Goal: Information Seeking & Learning: Learn about a topic

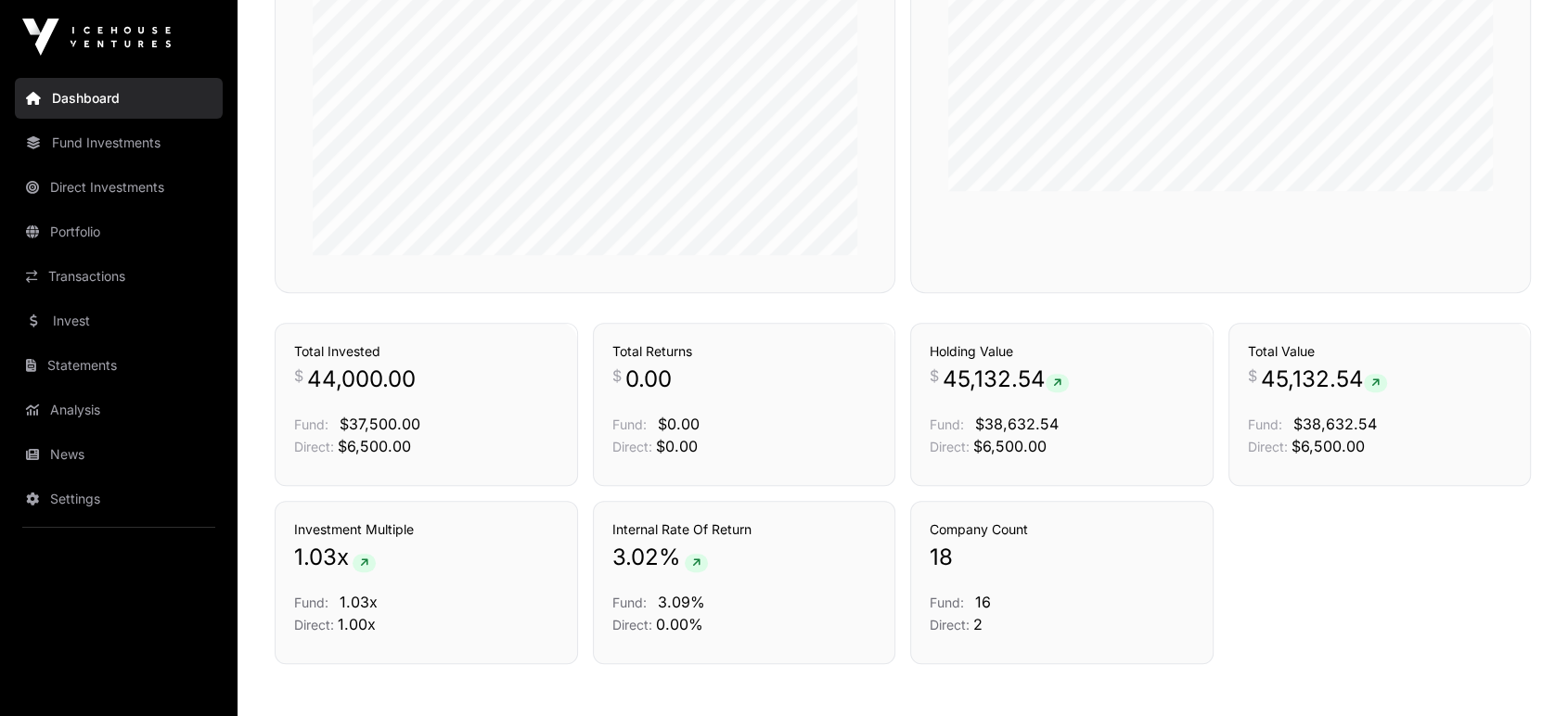
scroll to position [967, 0]
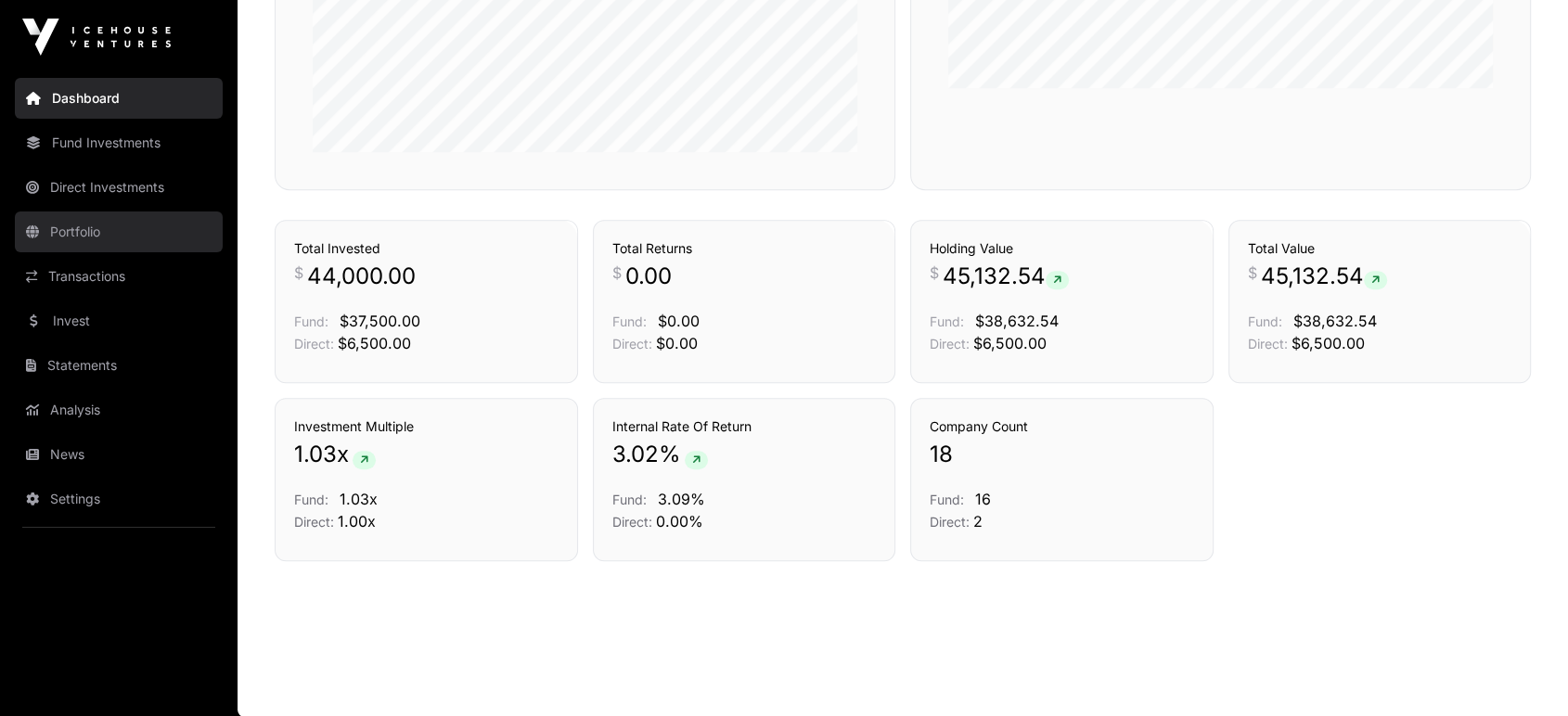
click at [82, 241] on link "Portfolio" at bounding box center [118, 232] width 207 height 41
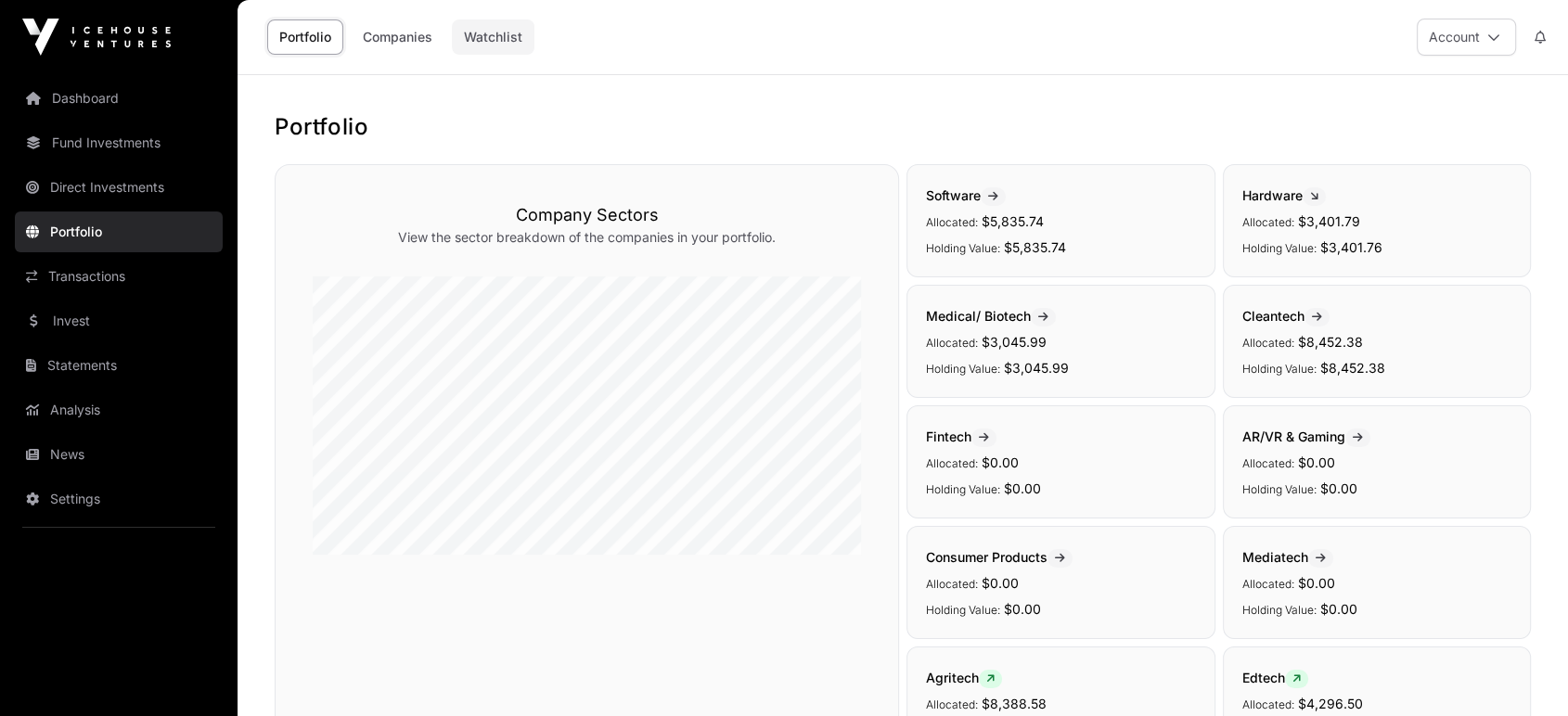
click at [497, 43] on link "Watchlist" at bounding box center [492, 37] width 82 height 35
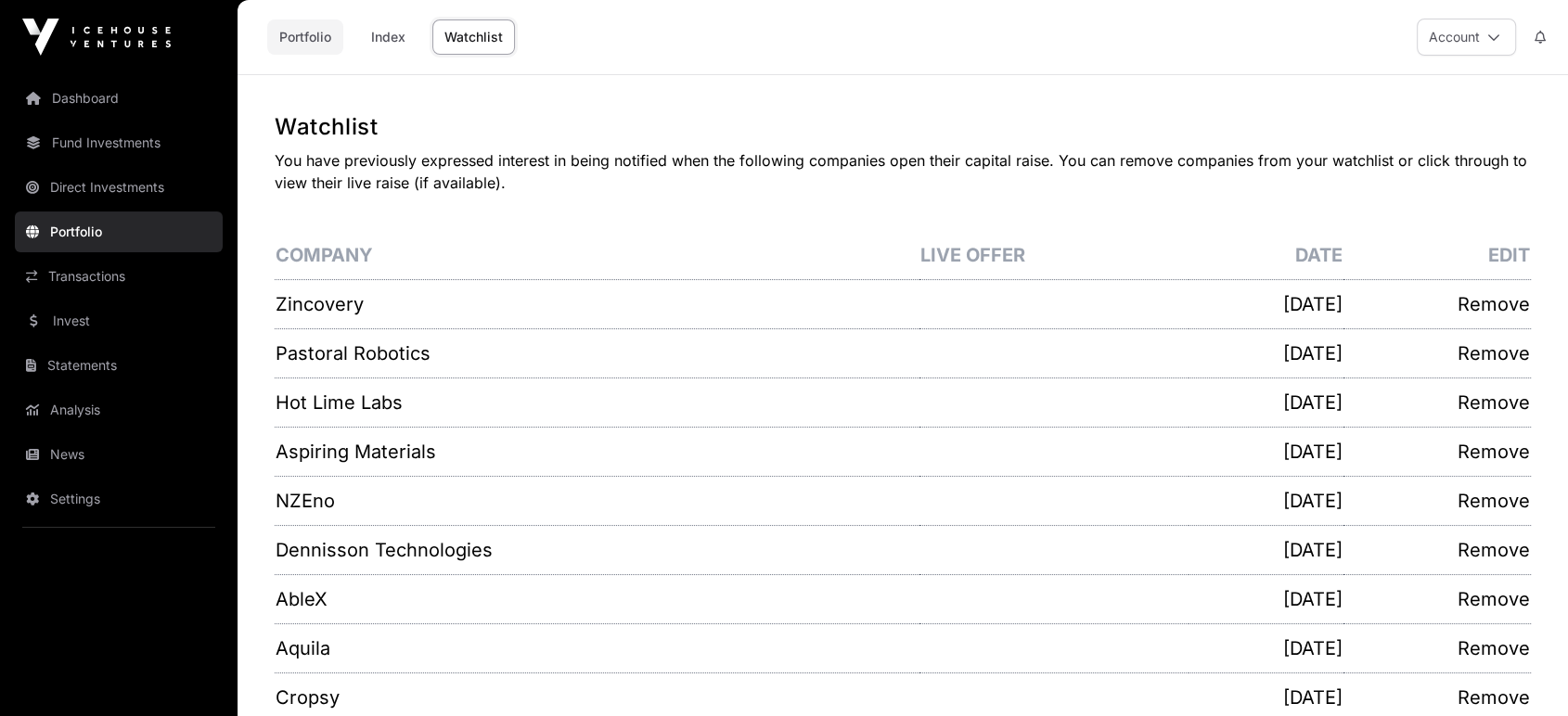
click at [305, 41] on link "Portfolio" at bounding box center [305, 37] width 77 height 35
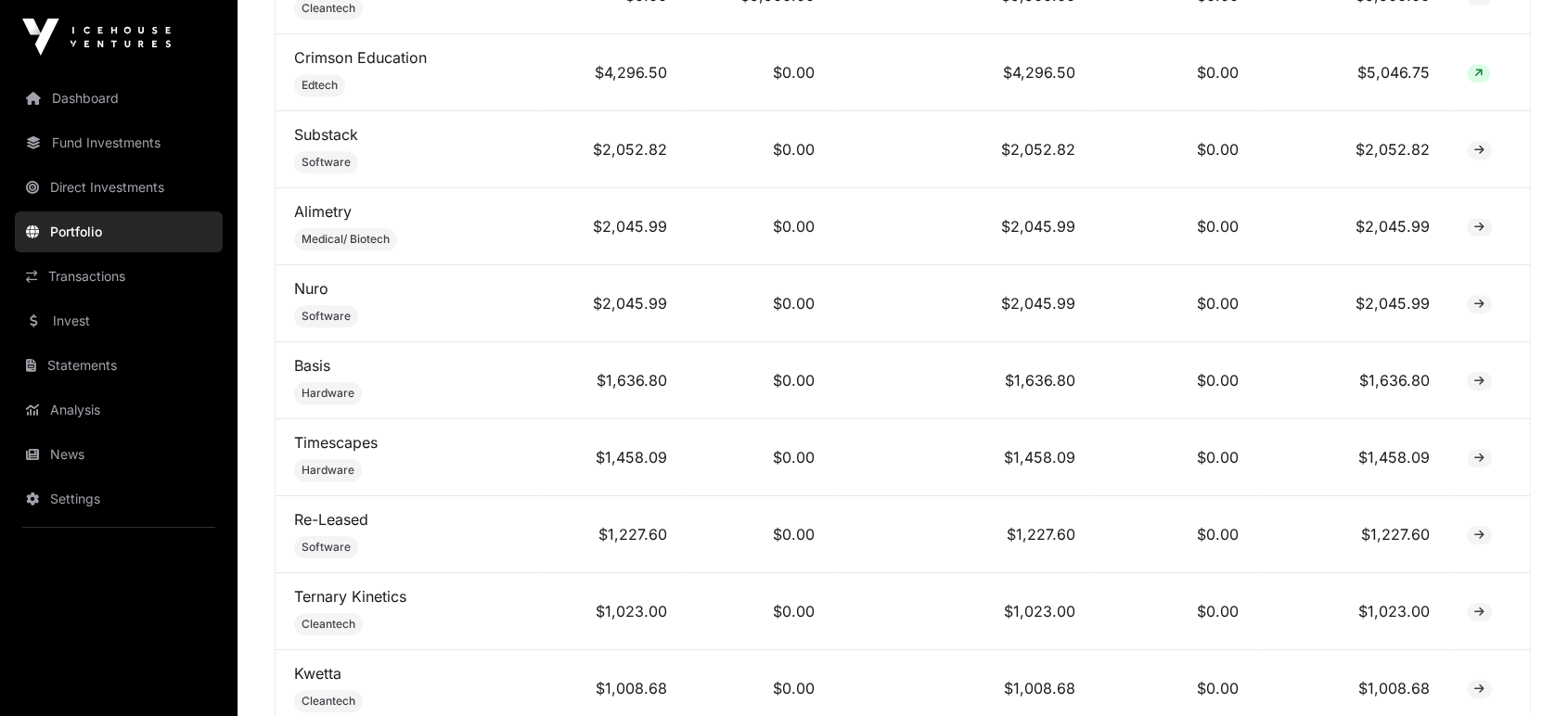
scroll to position [1030, 0]
click at [321, 296] on link "Nuro" at bounding box center [311, 289] width 34 height 18
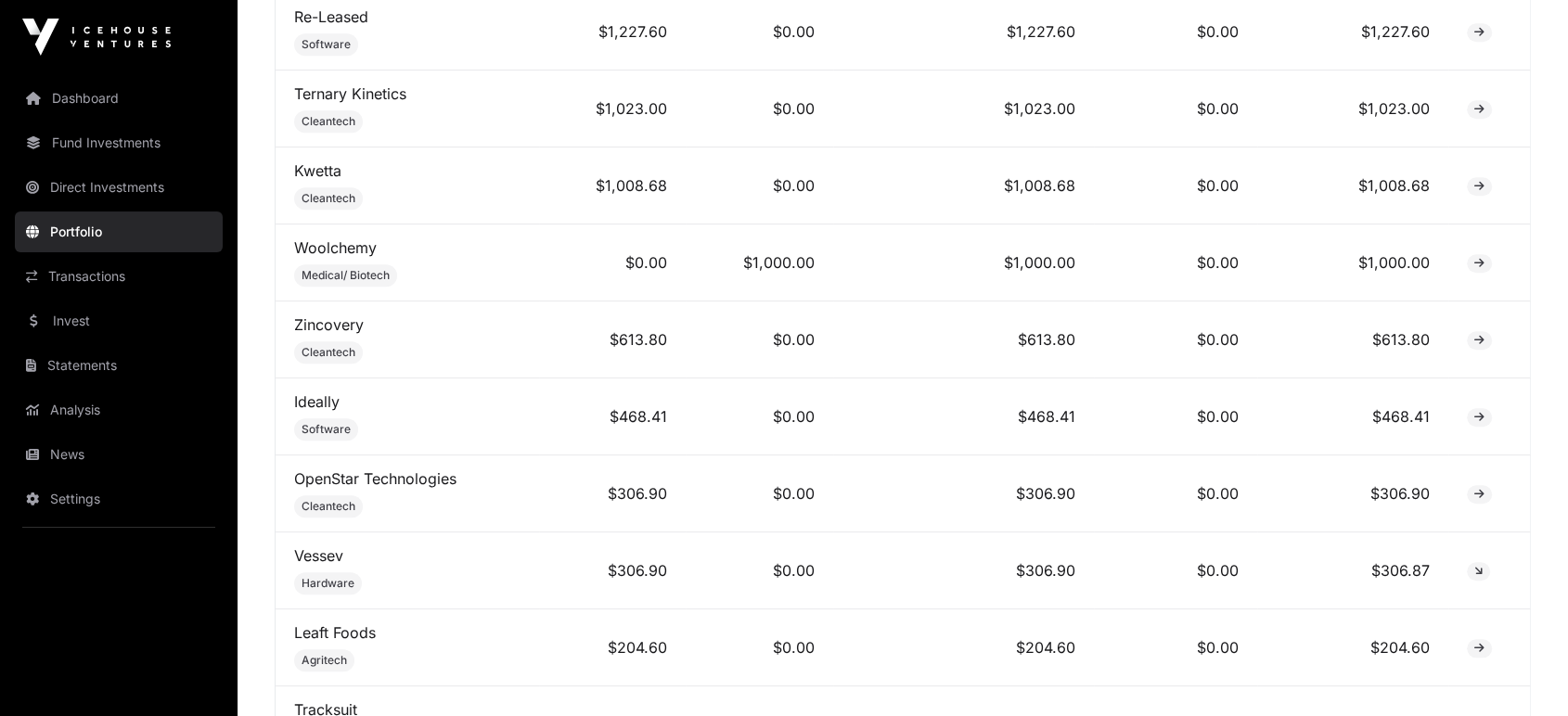
scroll to position [1725, 0]
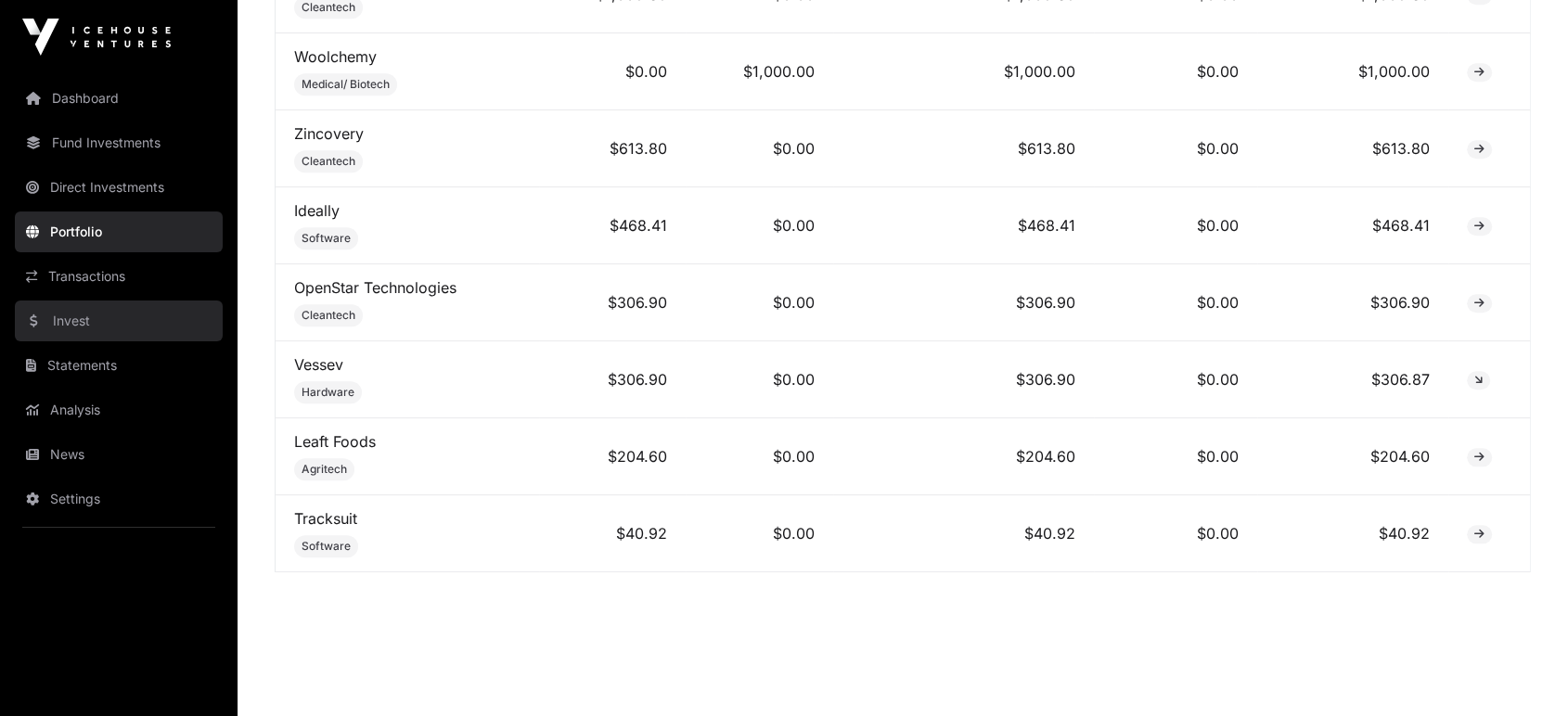
click at [137, 317] on link "Invest" at bounding box center [118, 321] width 207 height 41
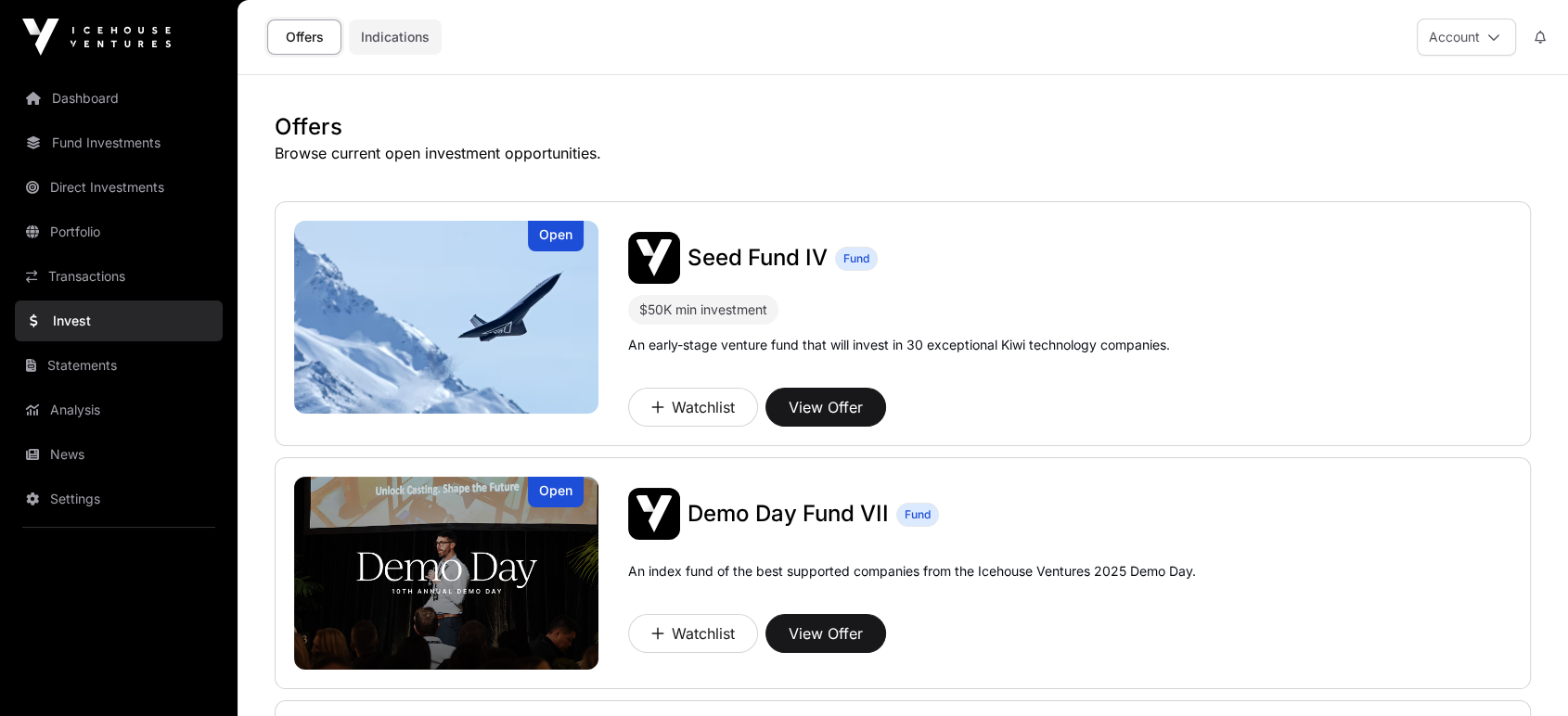
click at [377, 37] on link "Indications" at bounding box center [395, 37] width 93 height 35
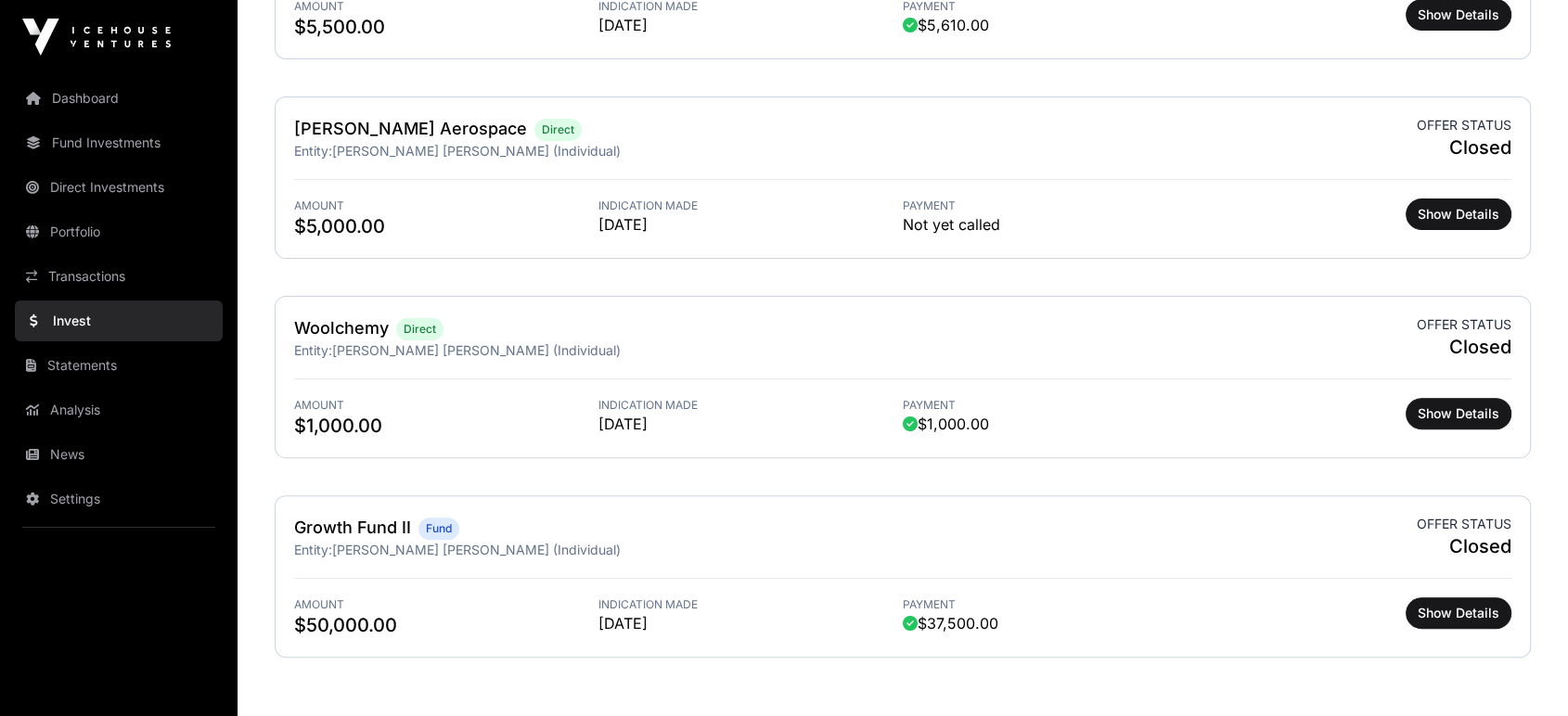
scroll to position [499, 0]
click at [1469, 212] on span "Show Details" at bounding box center [1458, 213] width 81 height 18
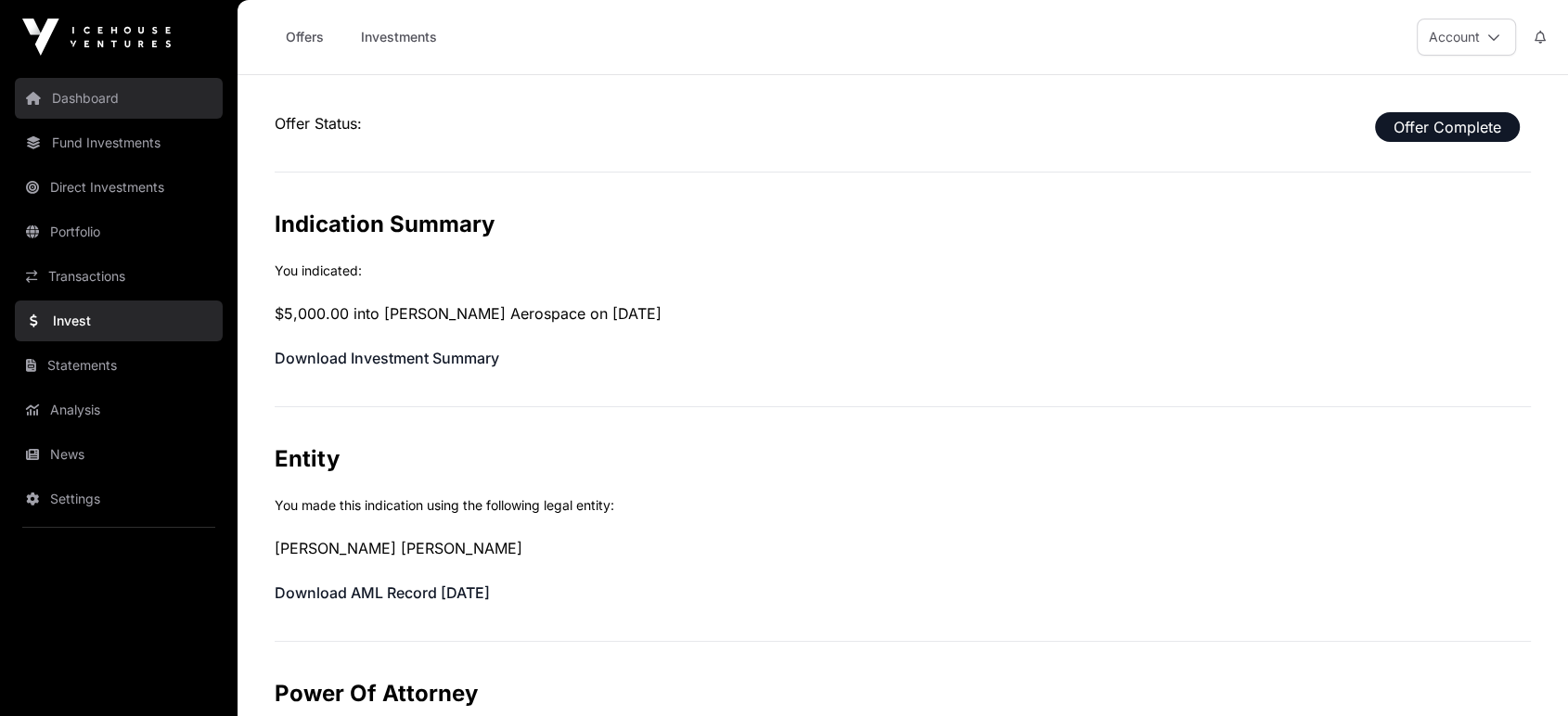
click at [145, 110] on link "Dashboard" at bounding box center [118, 98] width 207 height 41
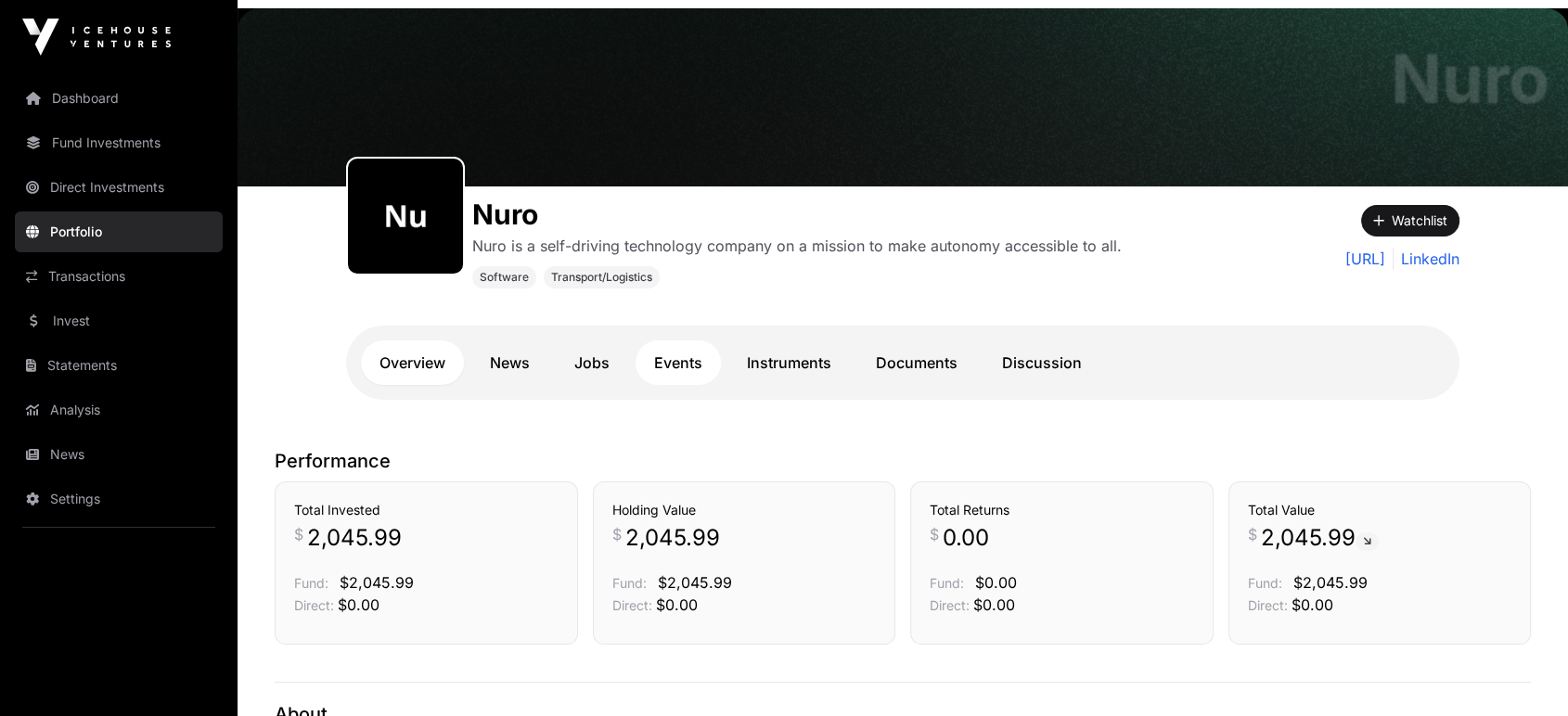
scroll to position [66, 0]
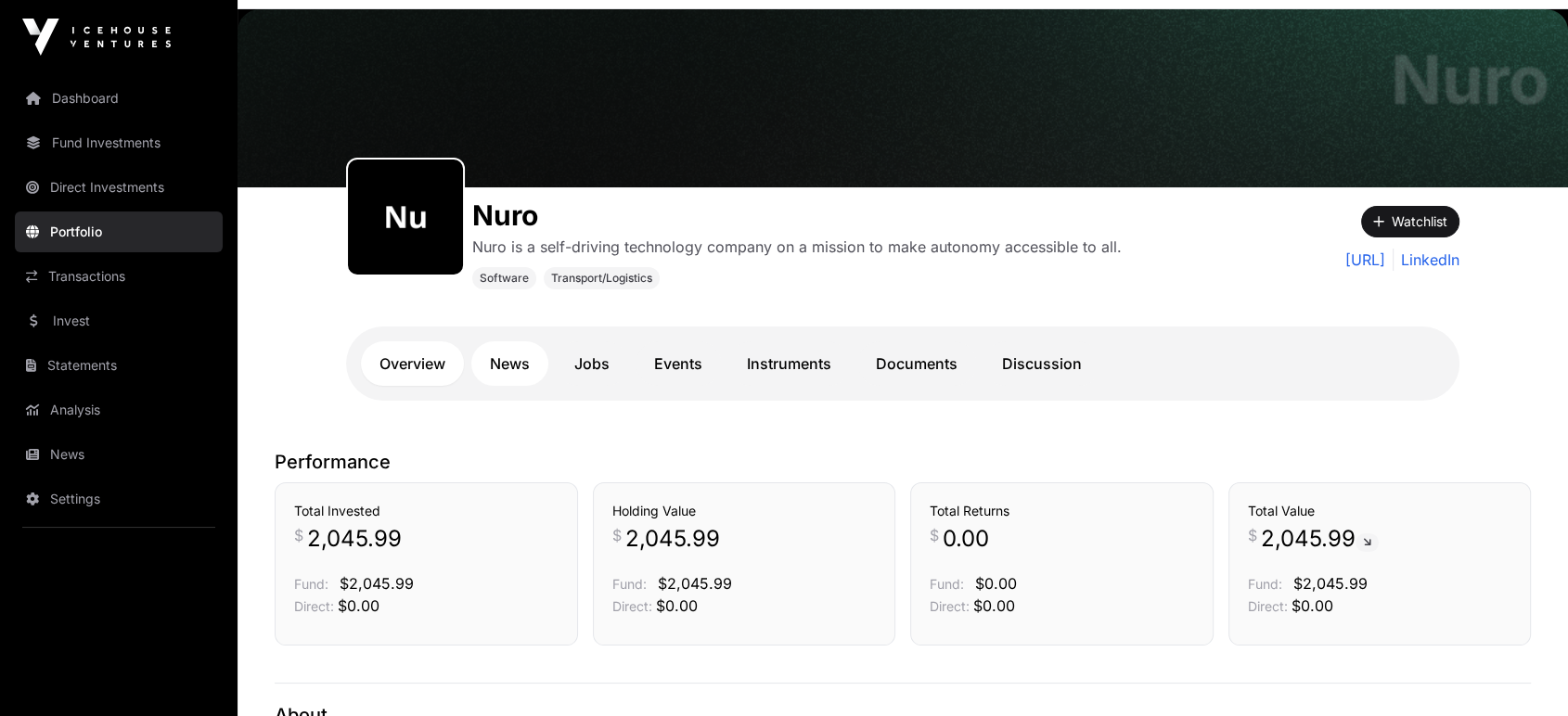
click at [512, 364] on link "News" at bounding box center [509, 363] width 77 height 45
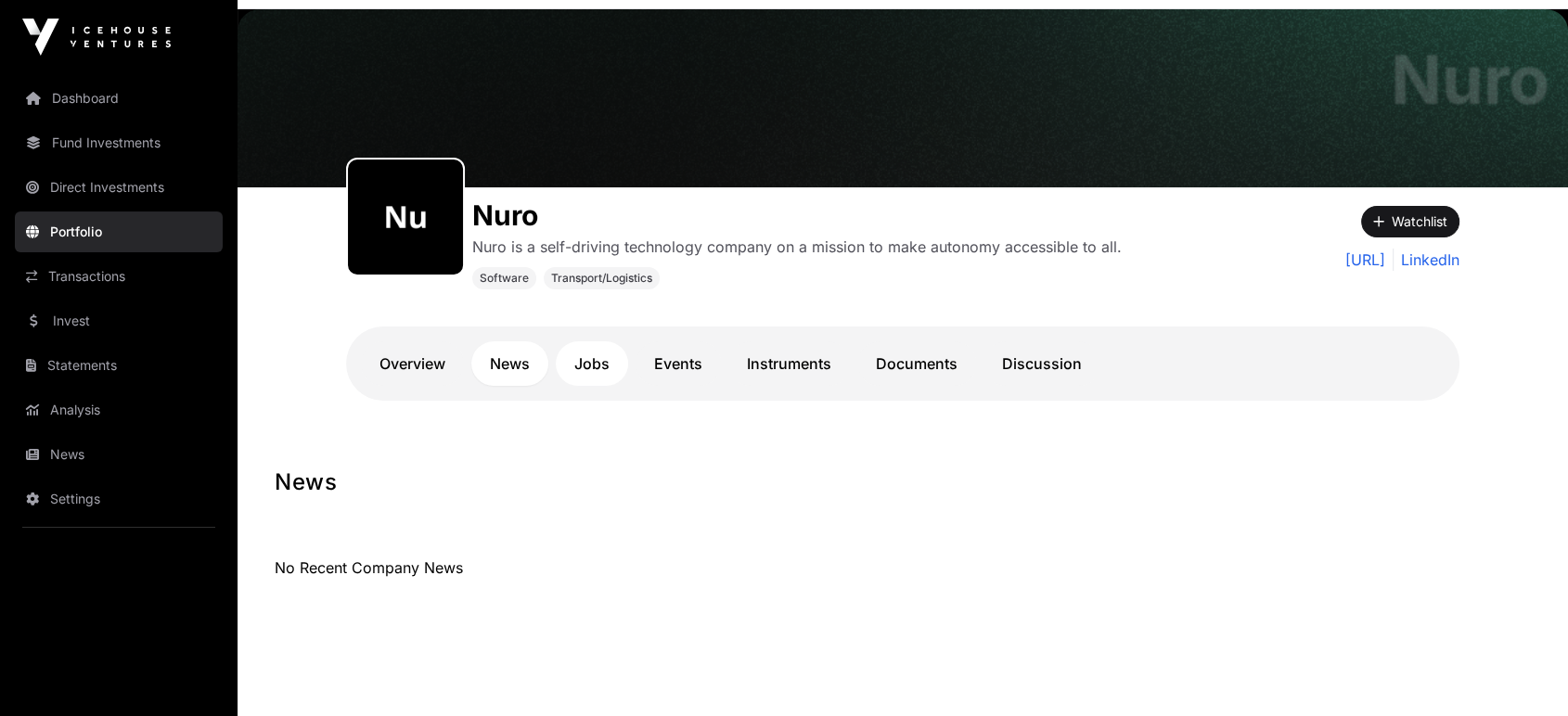
click at [601, 368] on link "Jobs" at bounding box center [592, 363] width 73 height 45
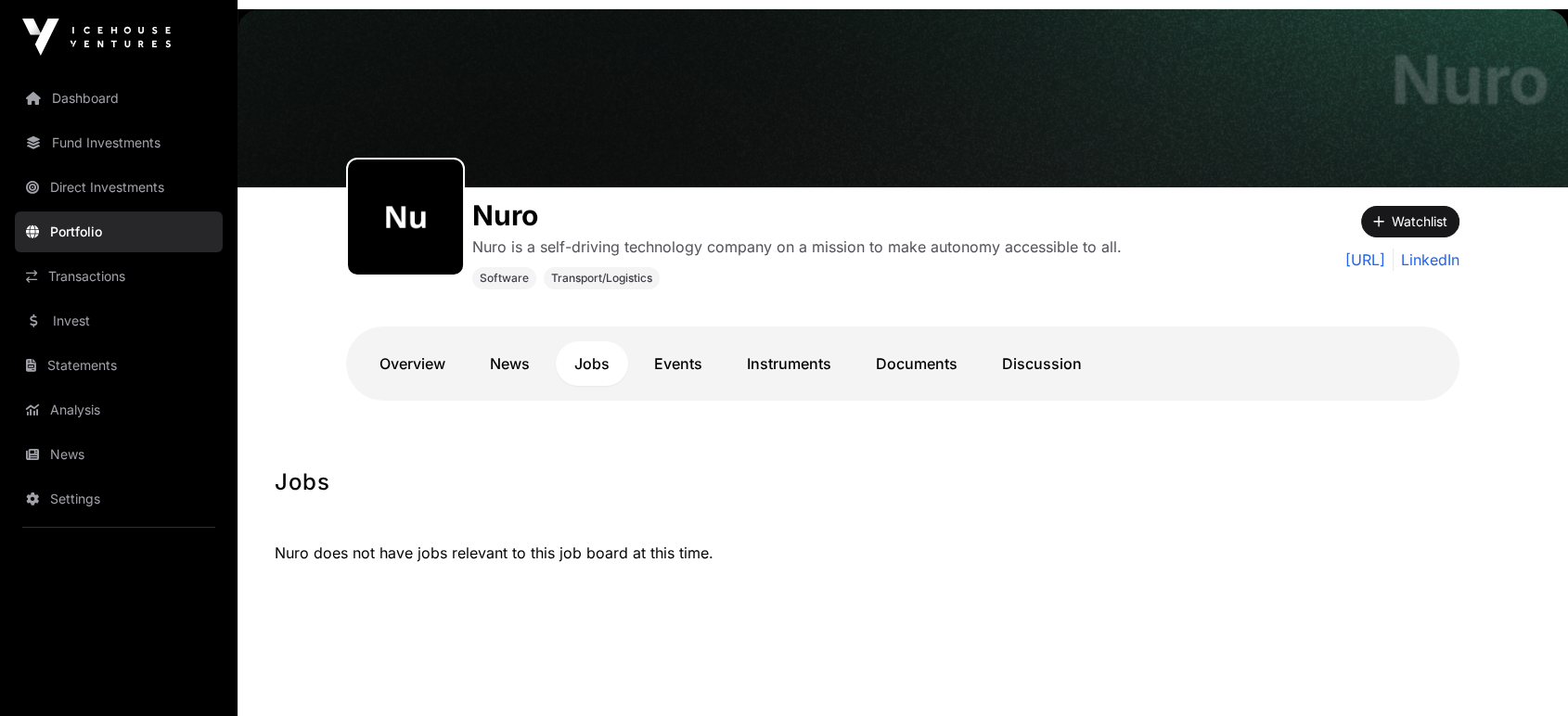
click at [697, 367] on link "Events" at bounding box center [678, 363] width 85 height 45
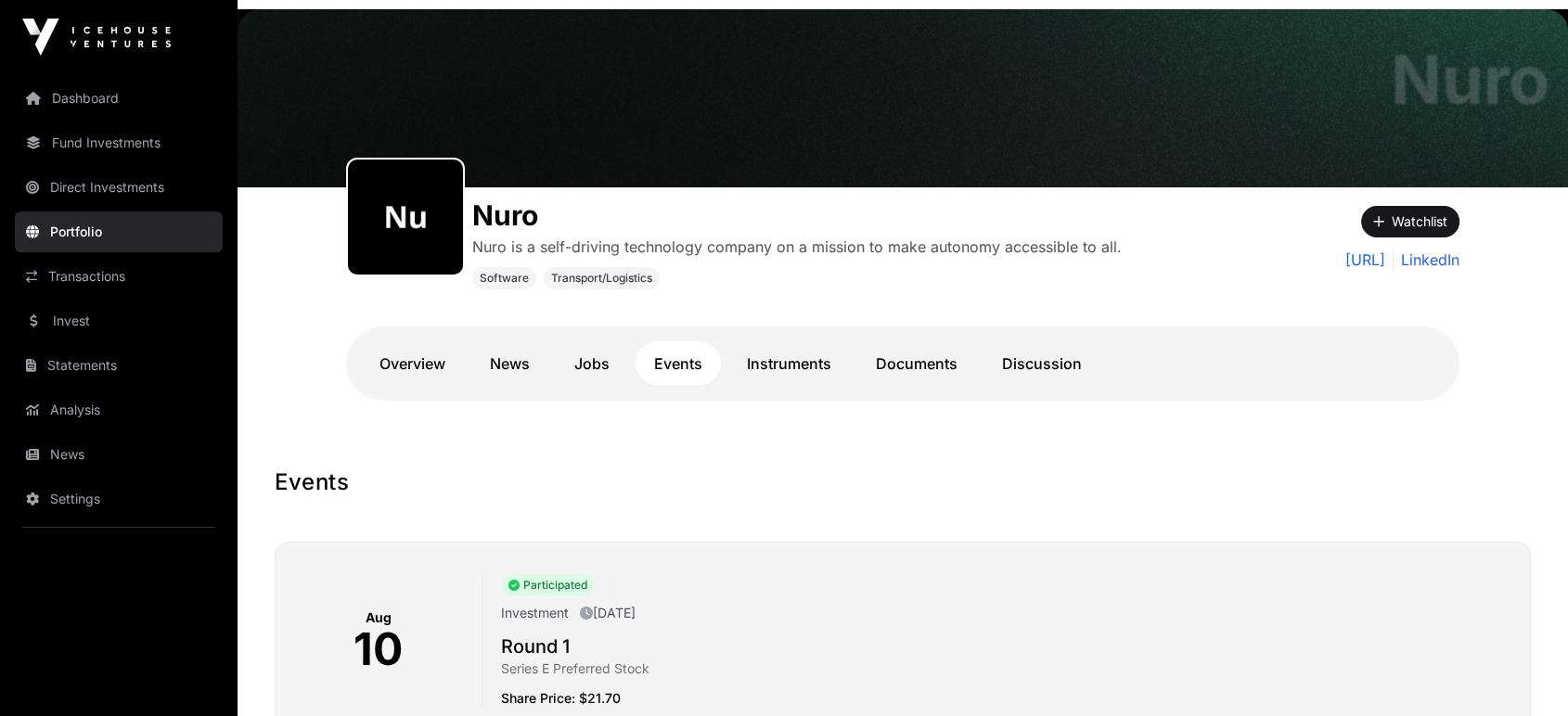
scroll to position [242, 0]
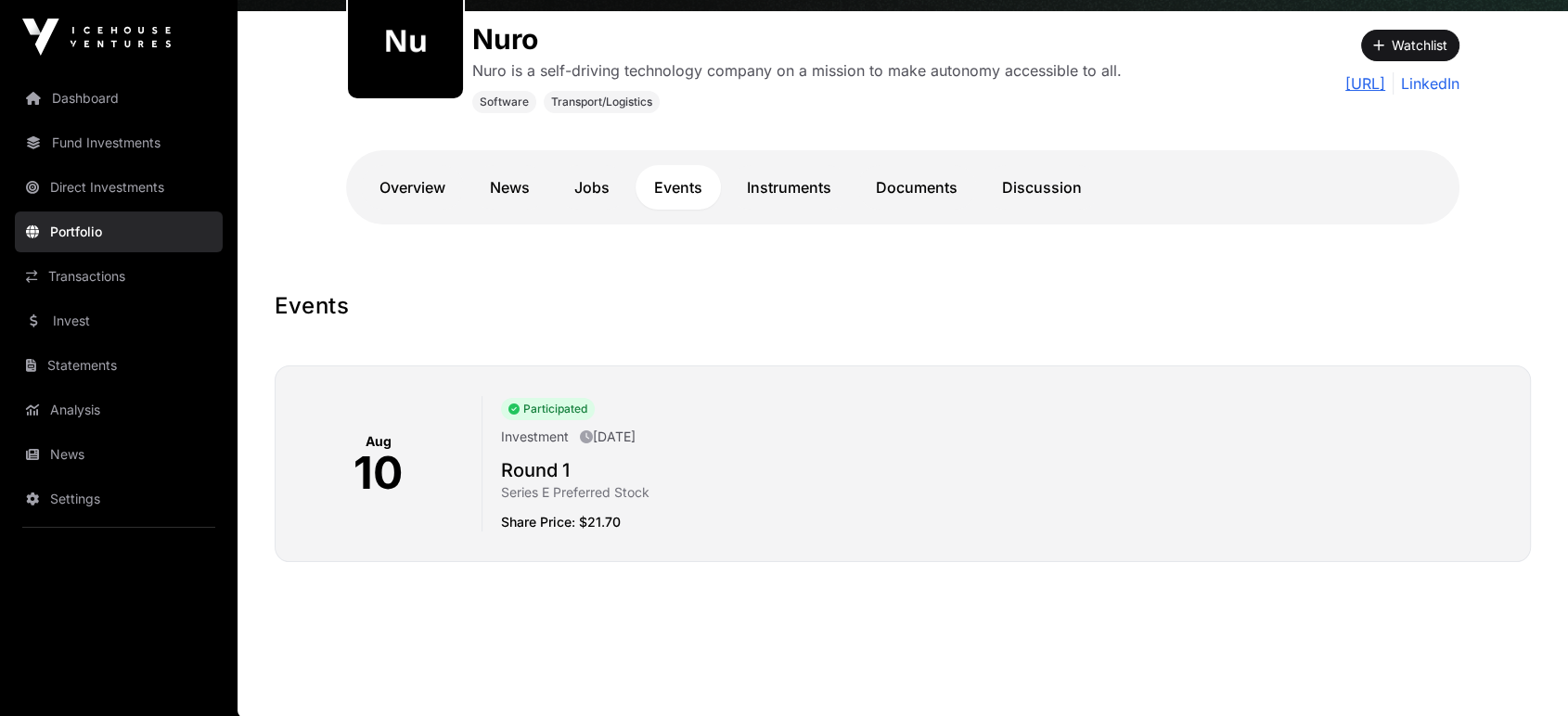
click at [1371, 85] on link "[URL]" at bounding box center [1364, 83] width 40 height 22
click at [773, 196] on link "Instruments" at bounding box center [789, 187] width 121 height 45
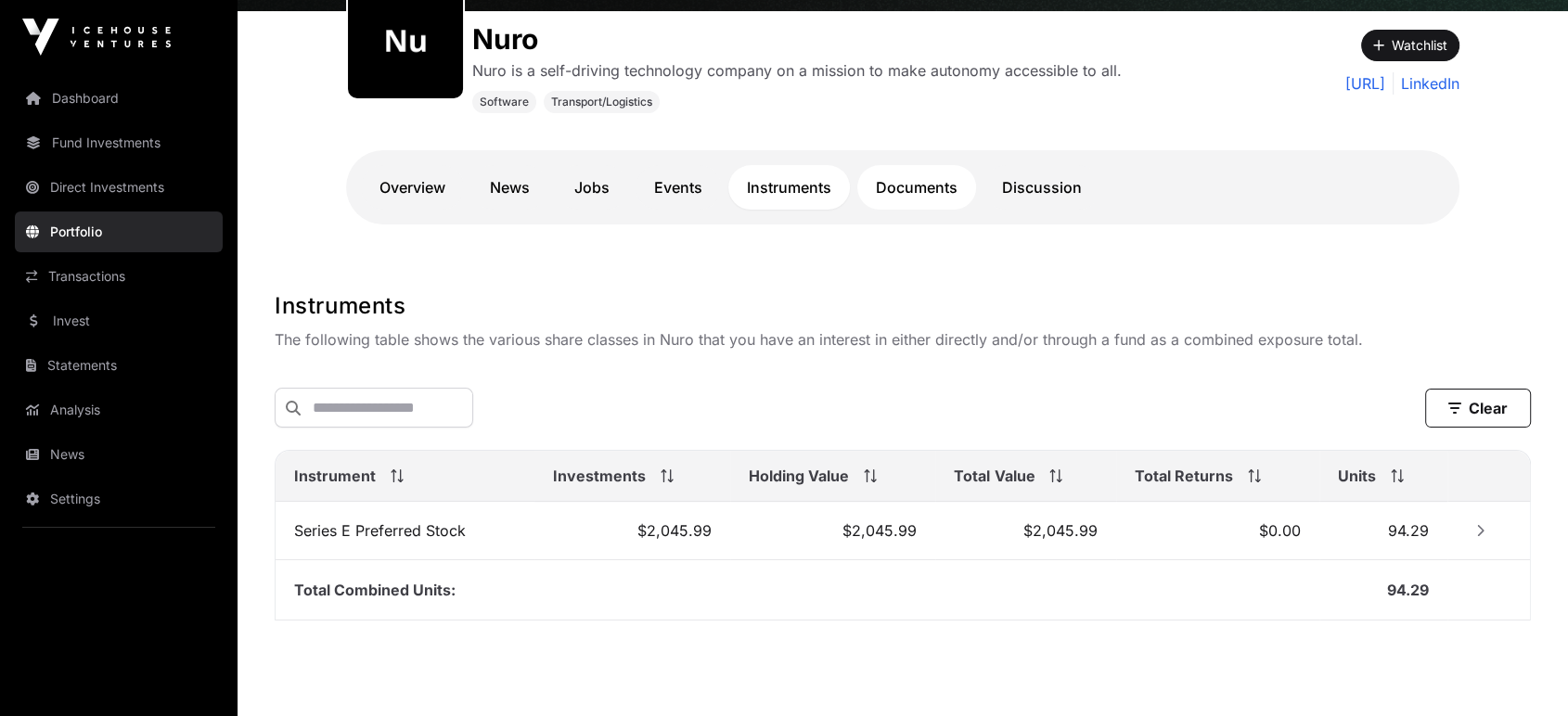
click at [881, 197] on link "Documents" at bounding box center [917, 187] width 119 height 45
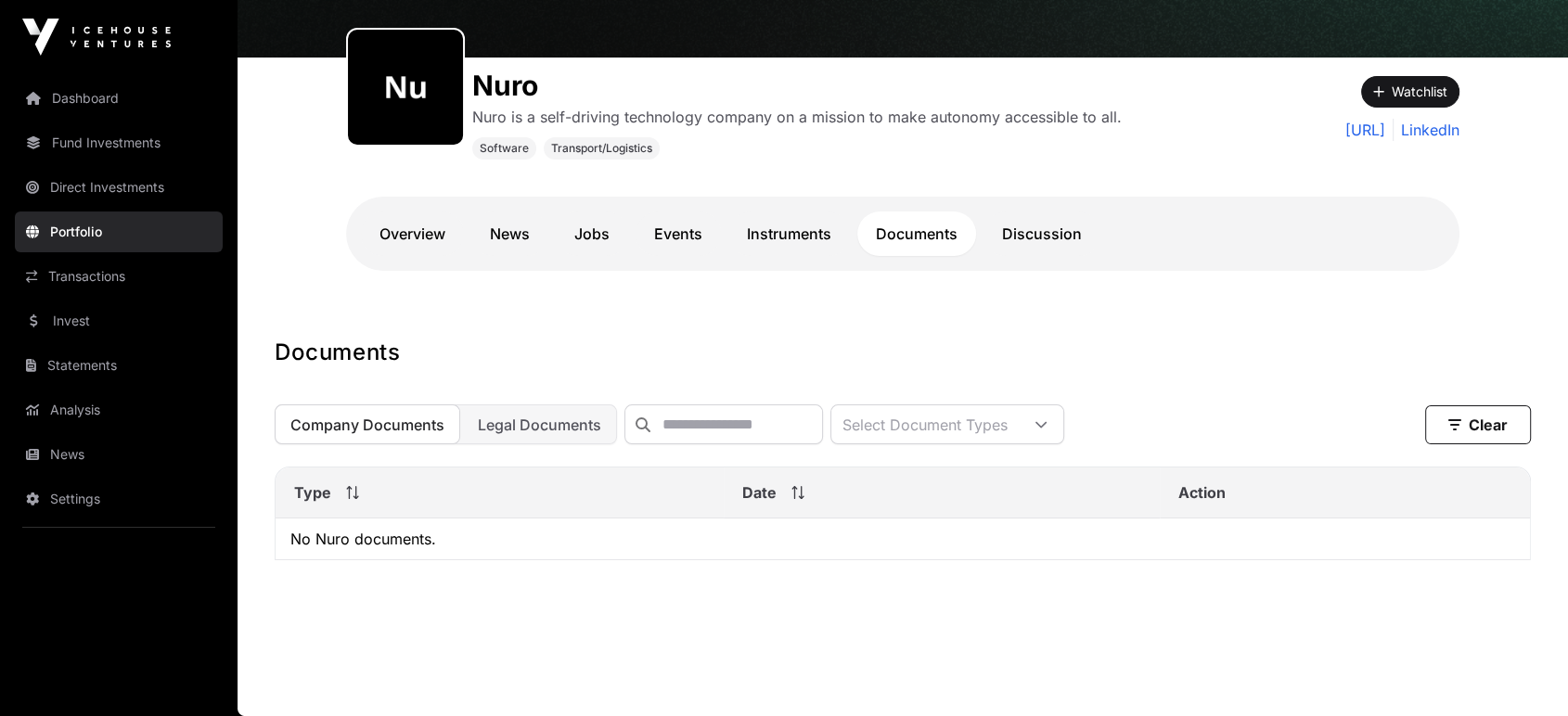
scroll to position [207, 0]
click at [1032, 211] on link "Discussion" at bounding box center [1042, 233] width 117 height 45
